Goal: Task Accomplishment & Management: Manage account settings

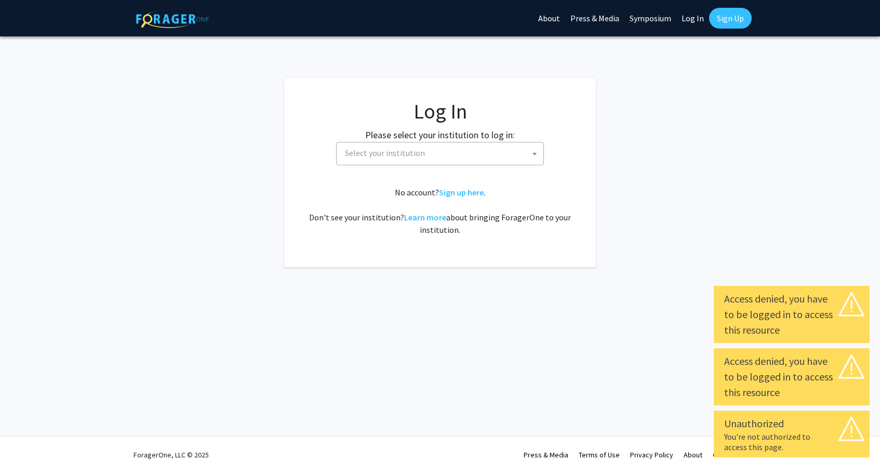
click at [533, 153] on b at bounding box center [534, 154] width 4 height 3
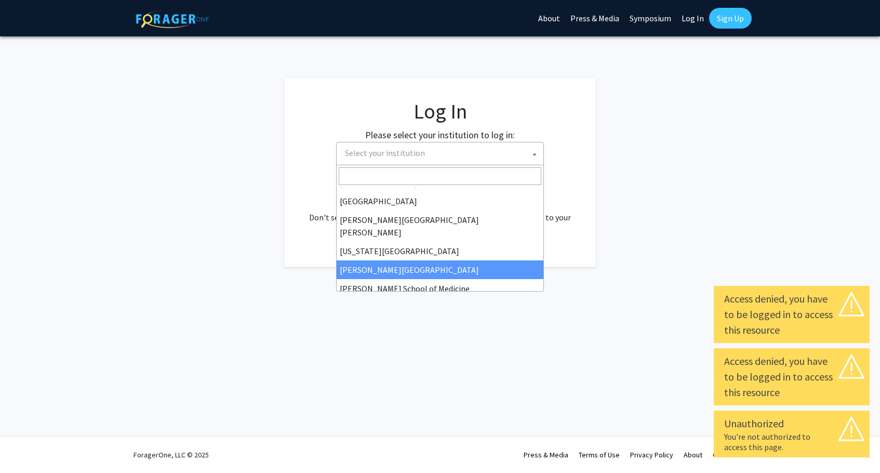
scroll to position [180, 0]
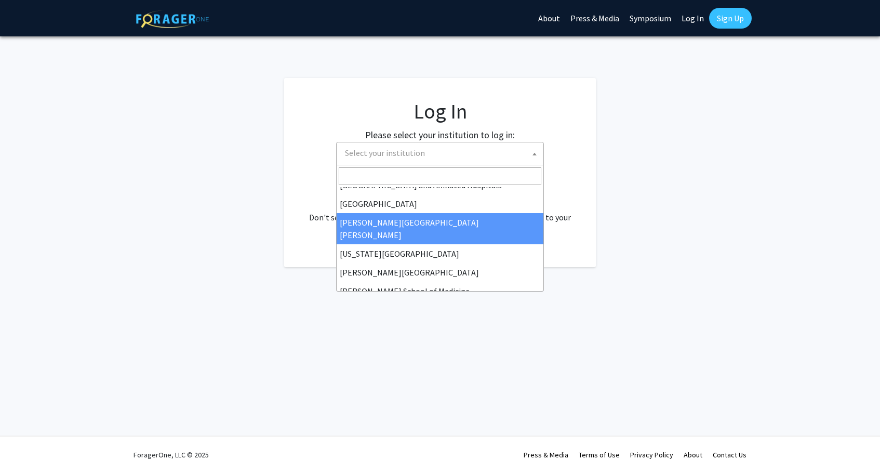
select select "1"
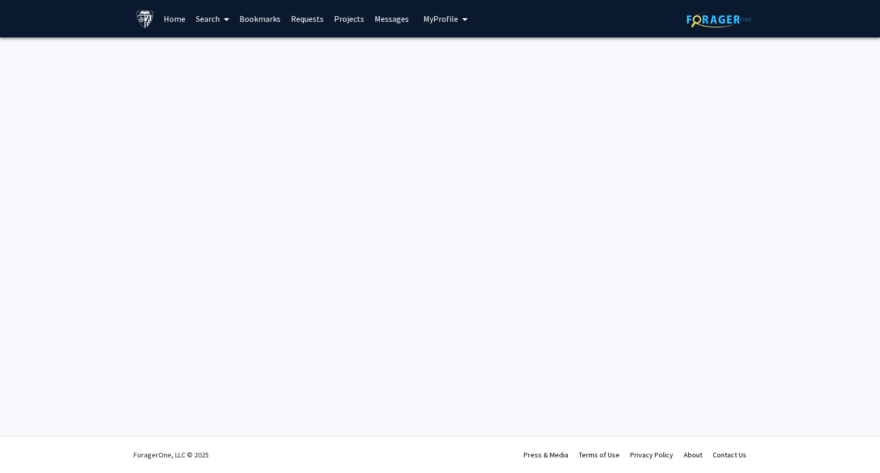
click at [171, 22] on link "Home" at bounding box center [174, 19] width 32 height 36
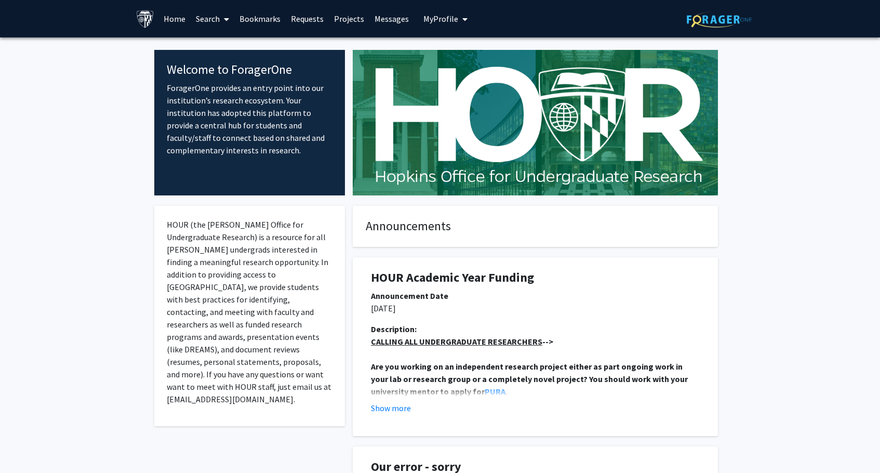
click at [223, 20] on span at bounding box center [224, 19] width 9 height 36
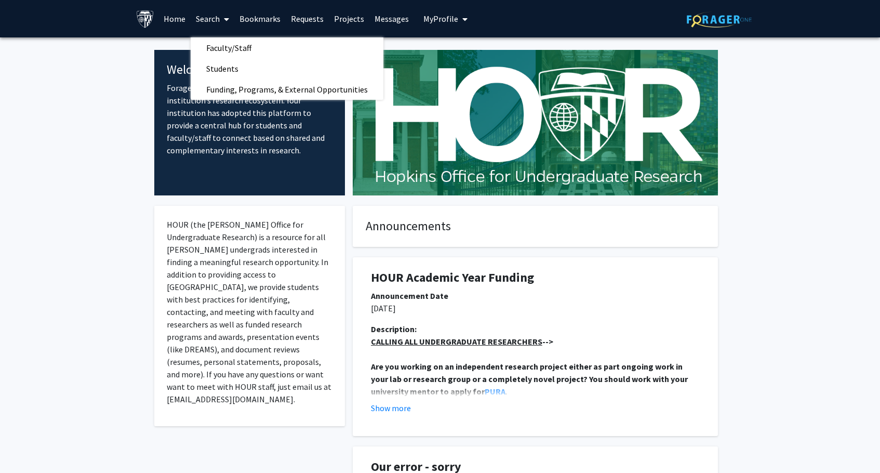
click at [448, 16] on span "My Profile" at bounding box center [440, 19] width 35 height 10
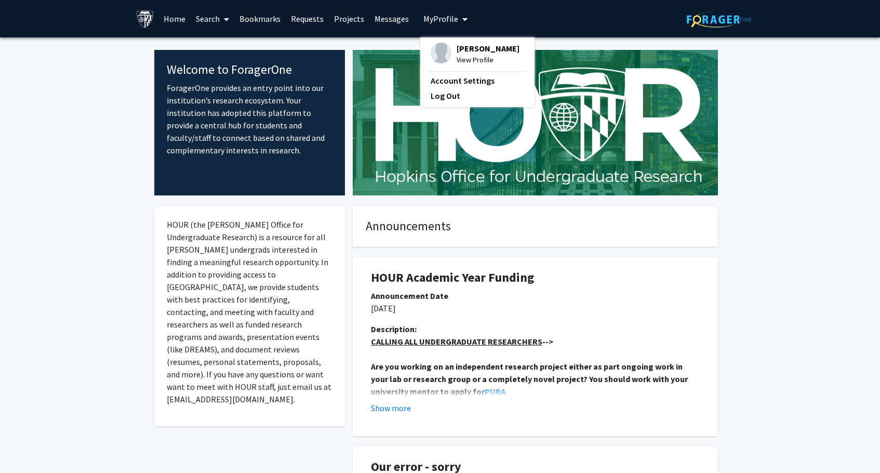
click at [457, 59] on span "View Profile" at bounding box center [488, 59] width 63 height 11
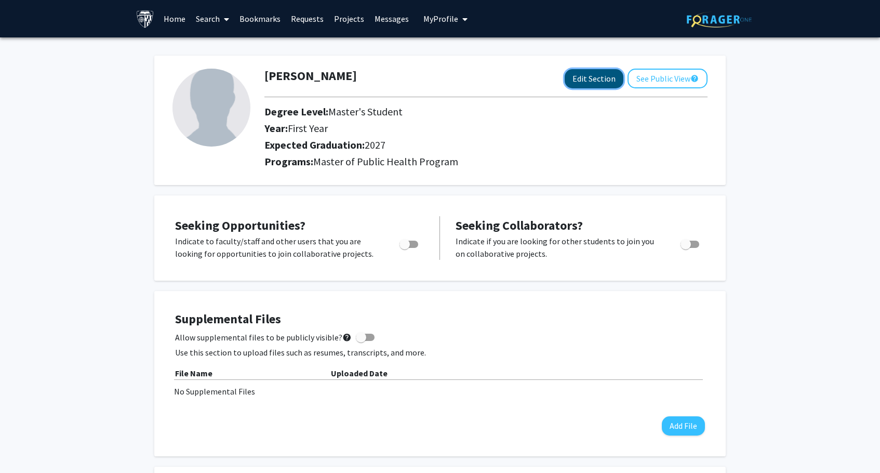
click at [599, 74] on button "Edit Section" at bounding box center [594, 78] width 59 height 19
select select "first_year"
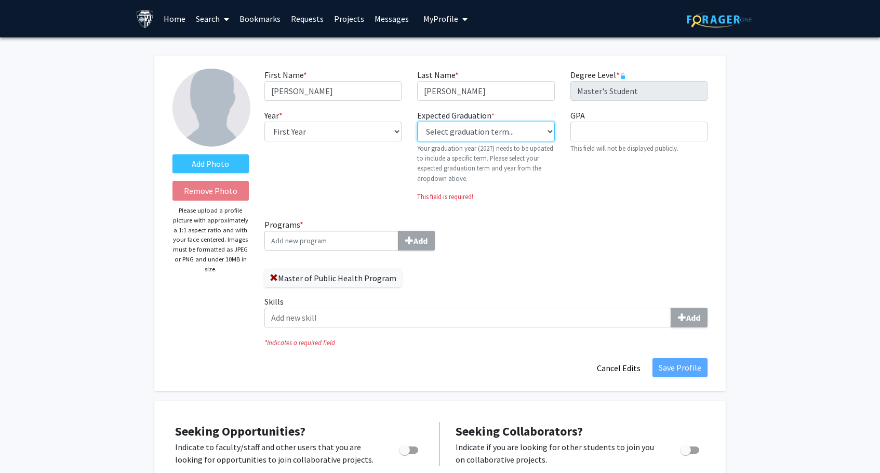
click at [473, 127] on select "Select graduation term... Previous: 2027 (Please select a specific term) Spring…" at bounding box center [485, 132] width 137 height 20
select select "43: summer_2028"
click at [417, 122] on select "Select graduation term... Previous: 2027 (Please select a specific term) Spring…" at bounding box center [485, 132] width 137 height 20
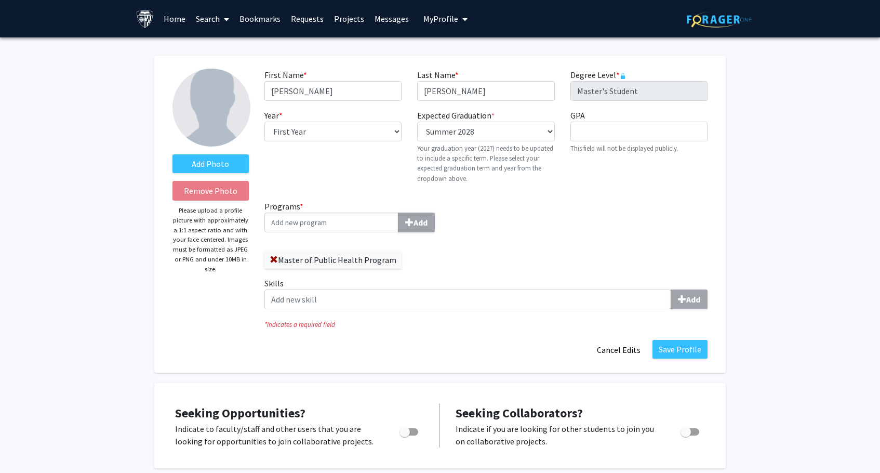
click at [526, 213] on div "Programs * Add Master of Public Health Program Skills Add" at bounding box center [486, 258] width 459 height 117
click at [360, 227] on input "Programs * Add" at bounding box center [331, 222] width 134 height 20
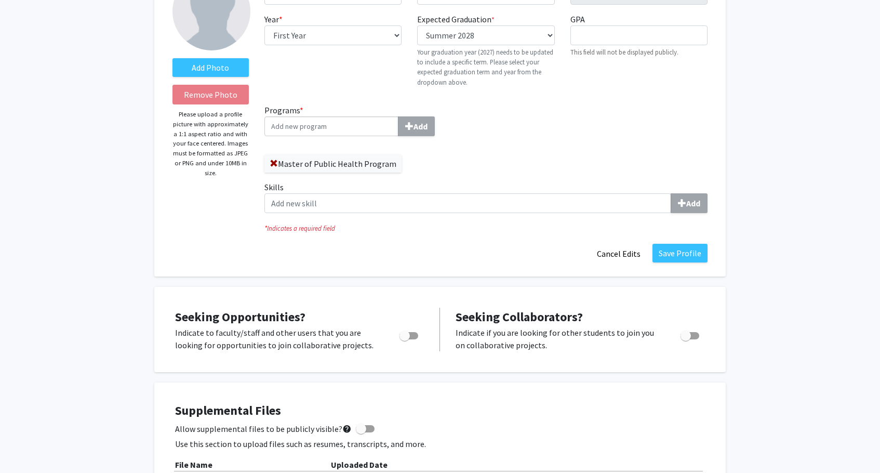
scroll to position [96, 0]
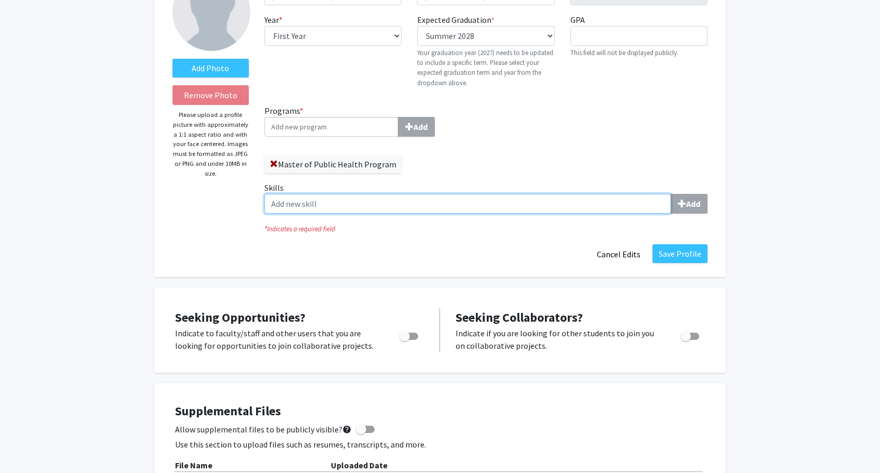
click at [470, 208] on input "Skills Add" at bounding box center [467, 204] width 407 height 20
type input "nurse practitioner"
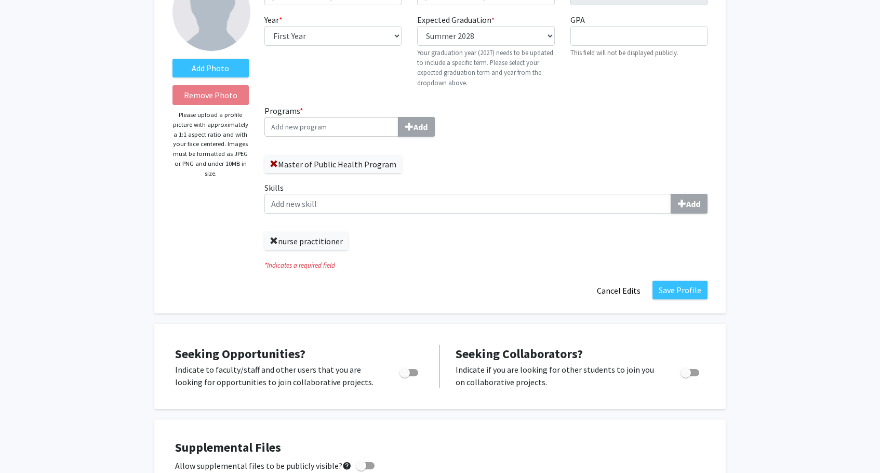
click at [274, 243] on span at bounding box center [274, 241] width 8 height 8
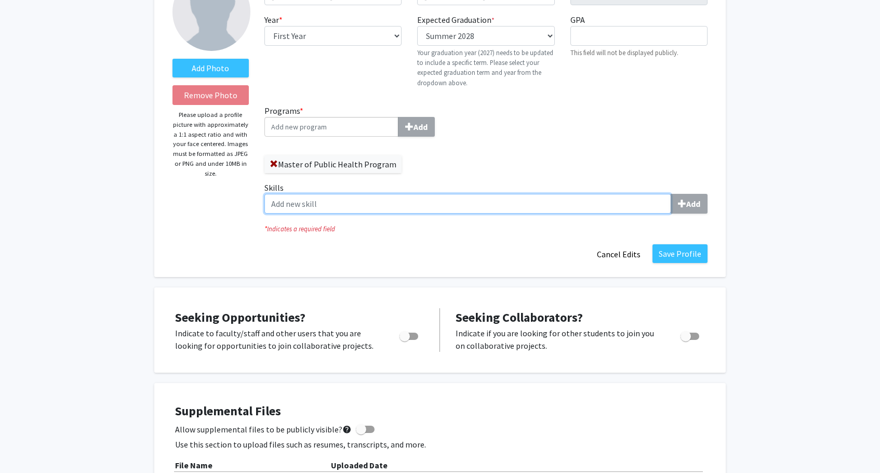
click at [303, 207] on input "Skills Add" at bounding box center [467, 204] width 407 height 20
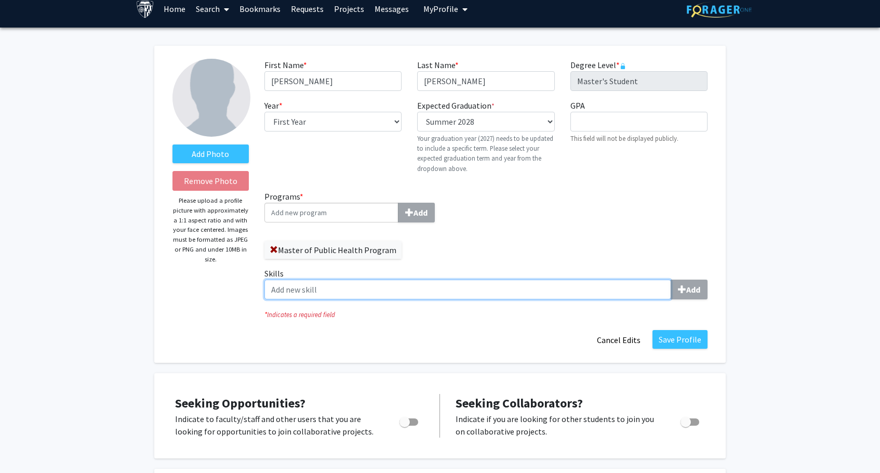
scroll to position [8, 0]
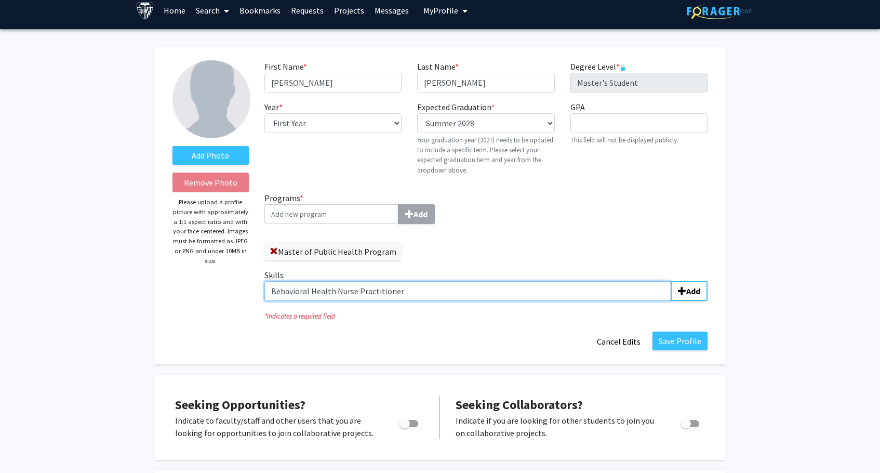
type input "Behavioral Health Nurse Practitioner"
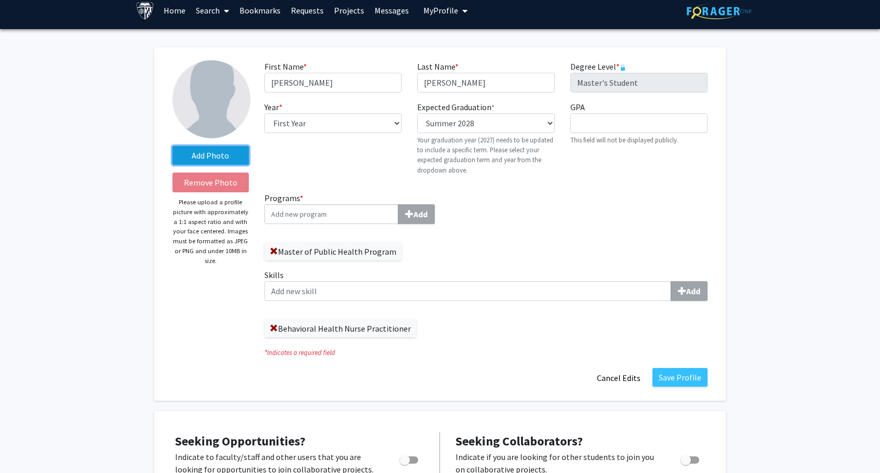
click at [207, 159] on label "Add Photo" at bounding box center [210, 155] width 76 height 19
click at [0, 0] on input "Add Photo" at bounding box center [0, 0] width 0 height 0
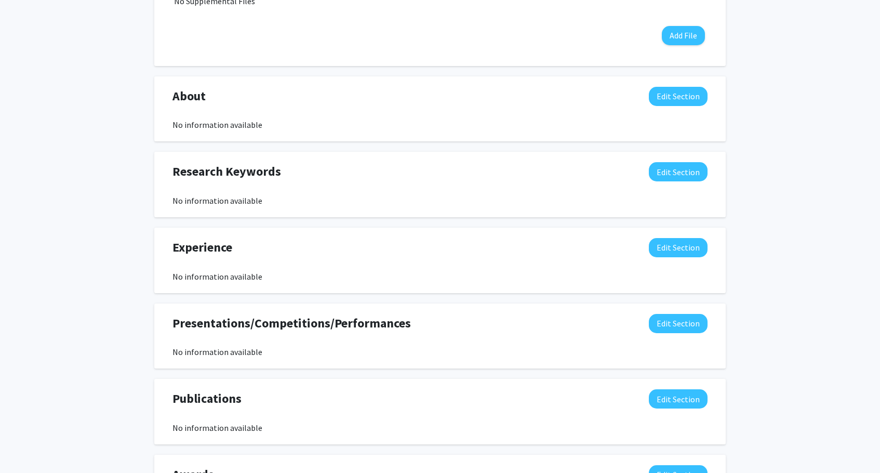
scroll to position [509, 0]
